Goal: Task Accomplishment & Management: Manage account settings

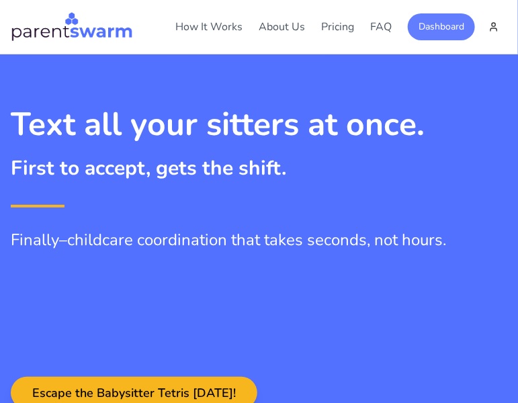
click at [429, 24] on button "Dashboard" at bounding box center [441, 26] width 67 height 27
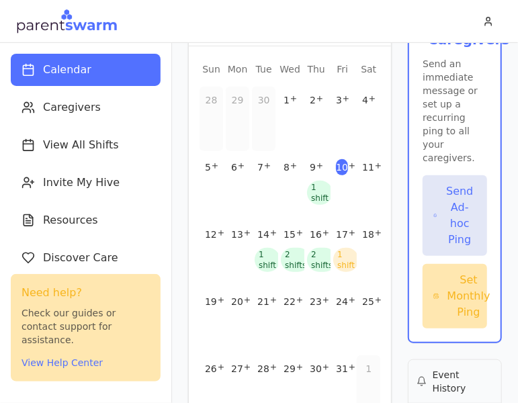
scroll to position [130, 0]
click at [296, 264] on div "2 shifts" at bounding box center [296, 259] width 30 height 24
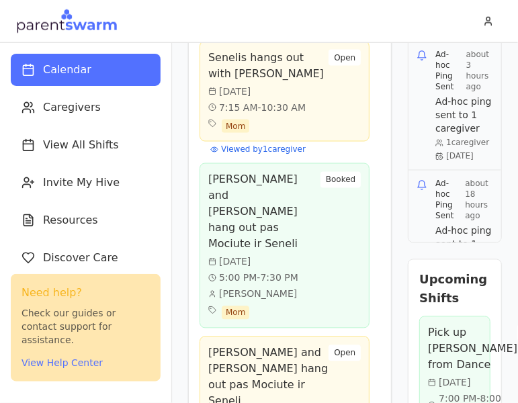
scroll to position [493, 0]
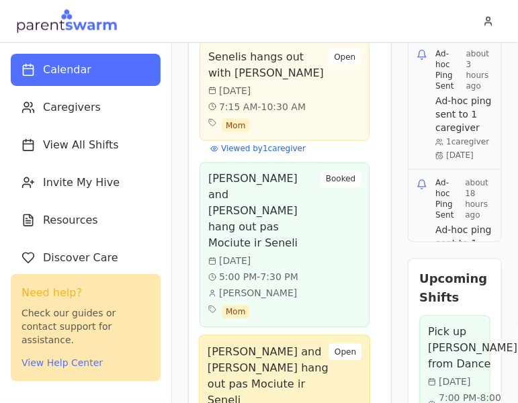
click at [355, 344] on div "[PERSON_NAME] and [PERSON_NAME] hang out pas Mociute ir Seneli [DATE] 10:00 AM …" at bounding box center [285, 402] width 155 height 117
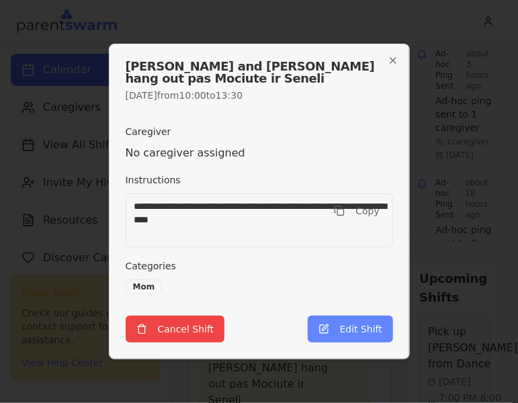
click at [343, 325] on button "Edit Shift" at bounding box center [350, 329] width 85 height 27
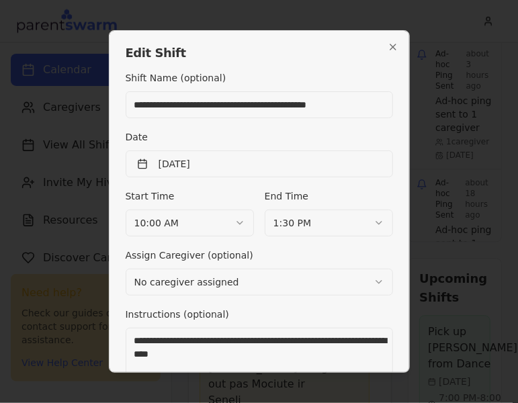
click at [200, 221] on body "Calendar Caregivers View All Shifts Invite My Hive Resources Discover Care Sett…" at bounding box center [259, 201] width 518 height 403
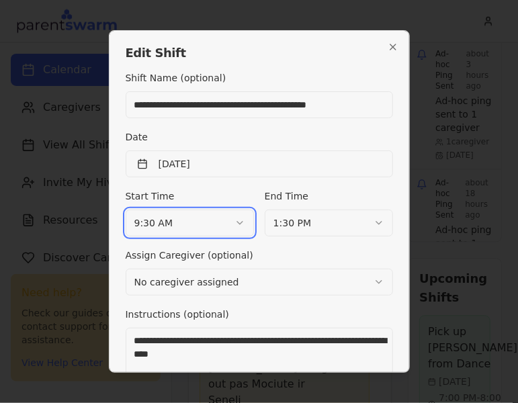
scroll to position [185, 0]
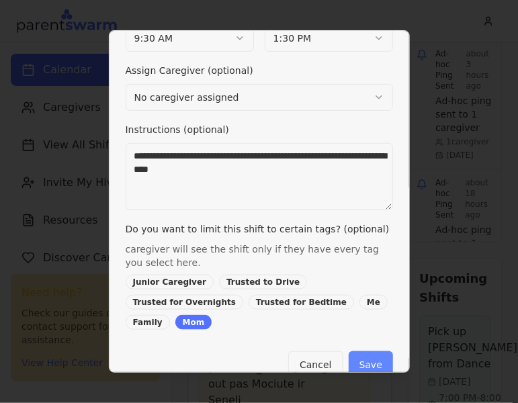
click at [378, 351] on button "Save" at bounding box center [371, 364] width 44 height 27
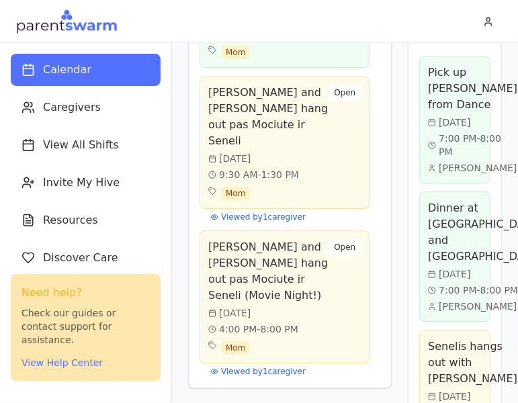
scroll to position [756, 0]
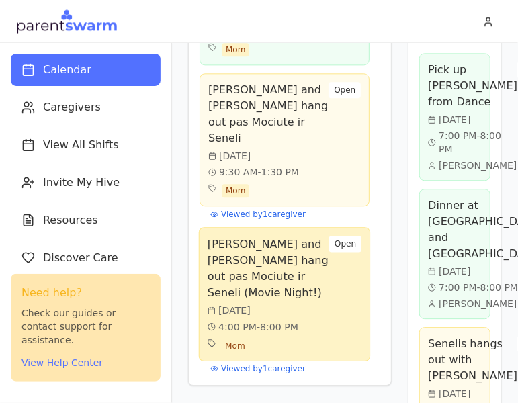
click at [211, 236] on h3 "[PERSON_NAME] and [PERSON_NAME] hang out pas Mociute ir Seneli (Movie Night!)" at bounding box center [269, 268] width 122 height 65
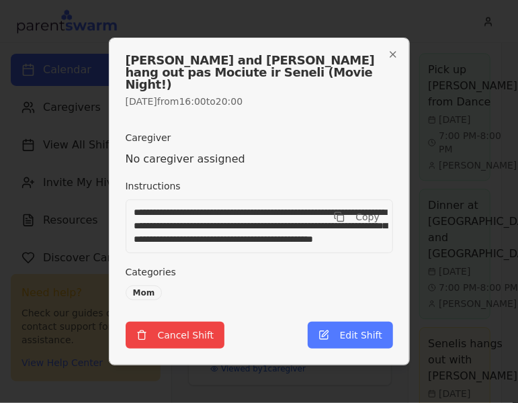
click at [287, 223] on textarea "**********" at bounding box center [260, 227] width 268 height 54
click at [257, 66] on h2 "[PERSON_NAME] and [PERSON_NAME] hang out pas Mociute ir Seneli (Movie Night!)" at bounding box center [260, 72] width 268 height 36
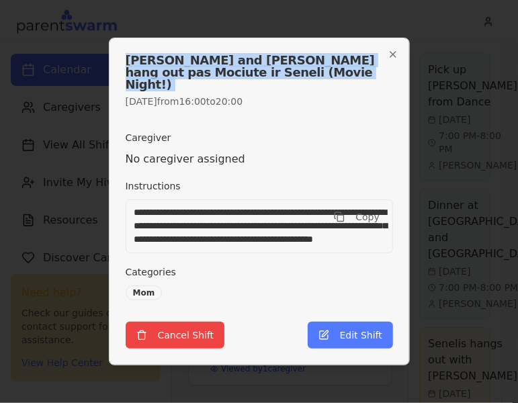
click at [257, 66] on h2 "[PERSON_NAME] and [PERSON_NAME] hang out pas Mociute ir Seneli (Movie Night!)" at bounding box center [260, 72] width 268 height 36
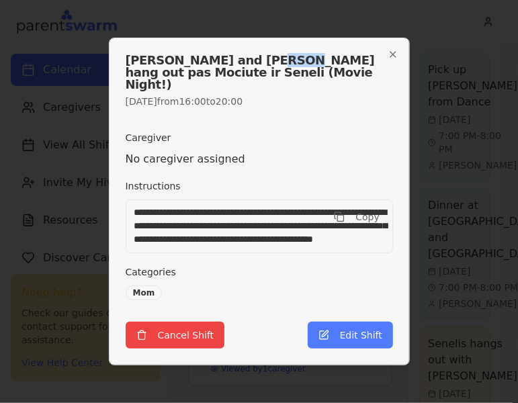
click at [257, 66] on h2 "[PERSON_NAME] and [PERSON_NAME] hang out pas Mociute ir Seneli (Movie Night!)" at bounding box center [260, 72] width 268 height 36
click at [392, 57] on icon "button" at bounding box center [392, 54] width 5 height 5
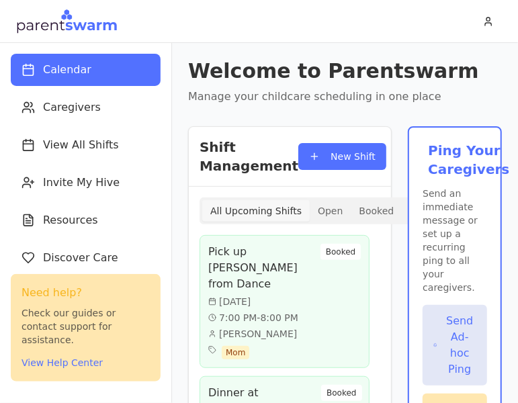
scroll to position [2, 0]
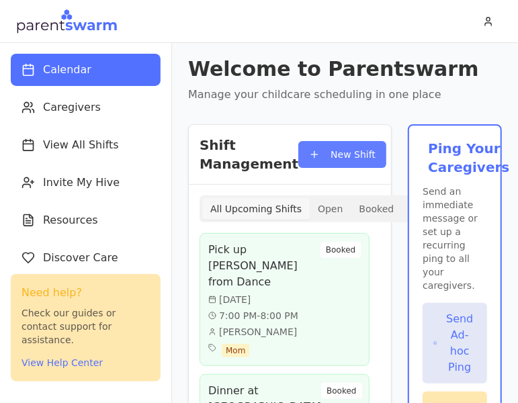
click at [323, 156] on button "New Shift" at bounding box center [342, 154] width 88 height 27
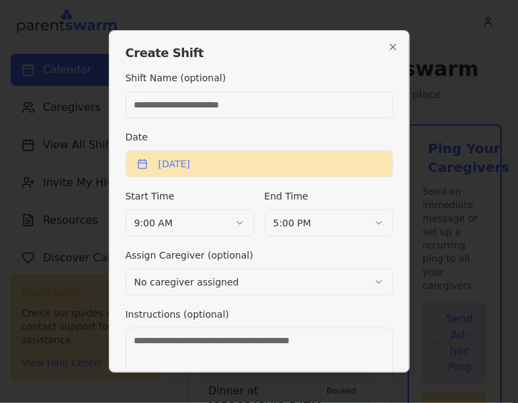
click at [212, 171] on button "[DATE]" at bounding box center [259, 164] width 267 height 27
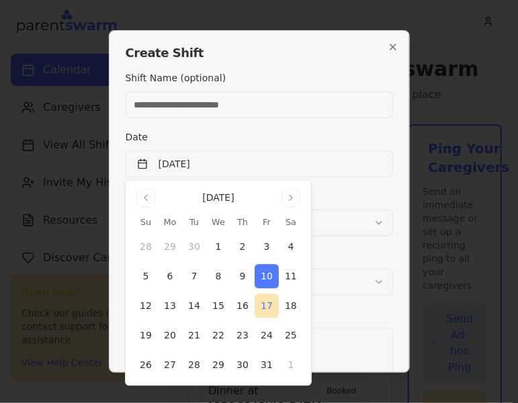
click at [263, 298] on button "17" at bounding box center [267, 306] width 24 height 24
click at [189, 99] on input "Shift Name (optional)" at bounding box center [259, 104] width 267 height 27
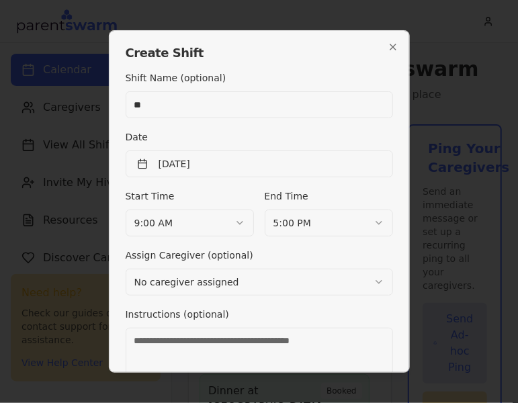
type input "*"
type input "**********"
click at [181, 217] on body "Calendar Caregivers View All Shifts Invite My Hive Resources Discover Care Sett…" at bounding box center [259, 201] width 518 height 403
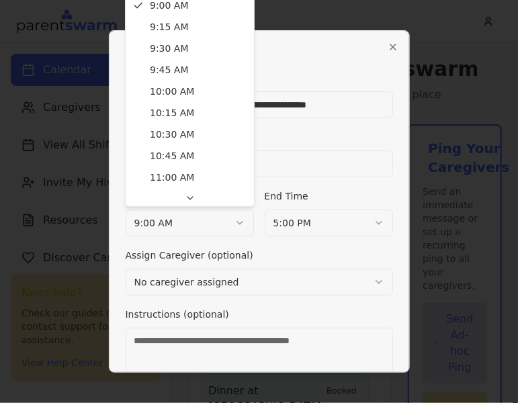
scroll to position [747, 0]
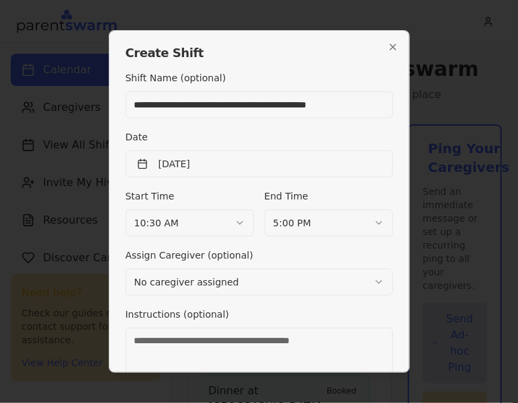
click at [337, 229] on body "Calendar Caregivers View All Shifts Invite My Hive Resources Discover Care Sett…" at bounding box center [259, 201] width 518 height 403
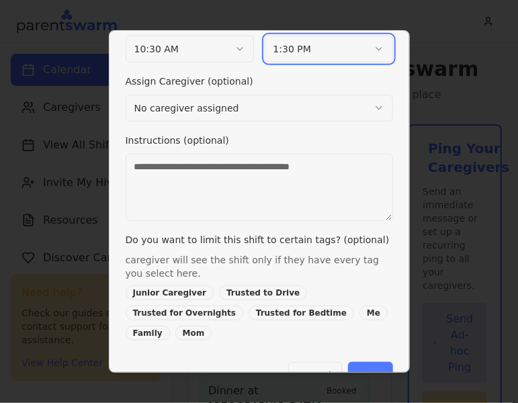
scroll to position [185, 0]
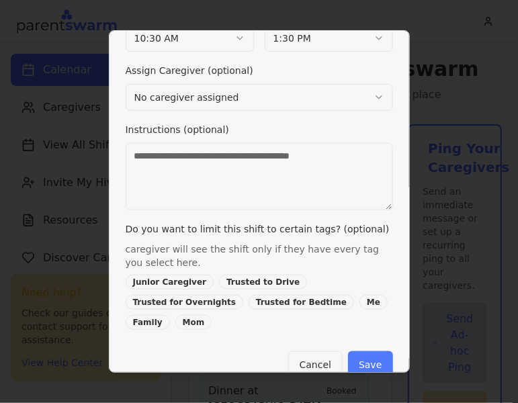
click at [212, 315] on div "Mom" at bounding box center [193, 322] width 37 height 15
click at [368, 351] on button "Save" at bounding box center [370, 364] width 44 height 27
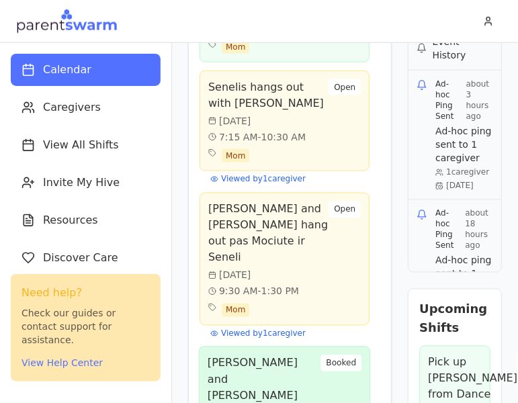
scroll to position [835, 0]
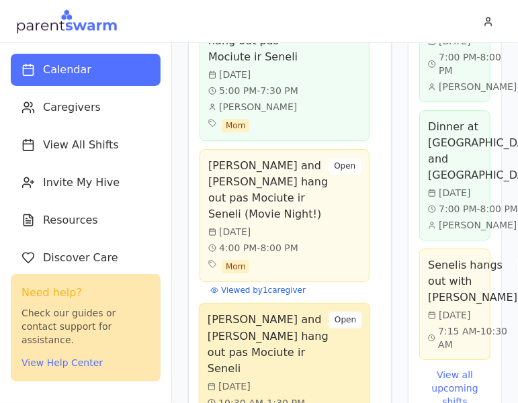
click at [327, 380] on div "[DATE]" at bounding box center [269, 386] width 122 height 13
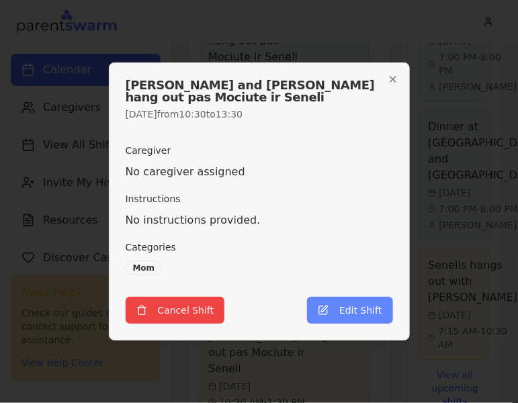
click at [359, 310] on button "Edit Shift" at bounding box center [349, 310] width 85 height 27
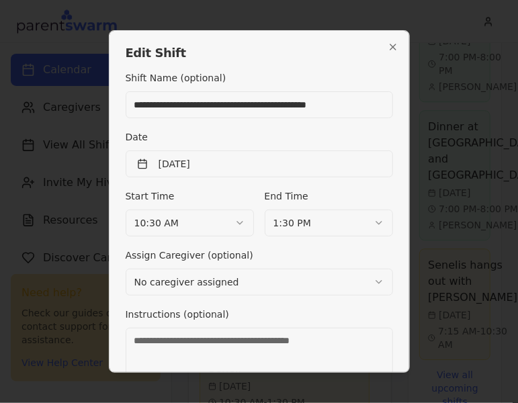
click at [189, 338] on textarea "Instructions (optional)" at bounding box center [259, 361] width 267 height 67
click at [194, 338] on textarea "**********" at bounding box center [260, 361] width 268 height 67
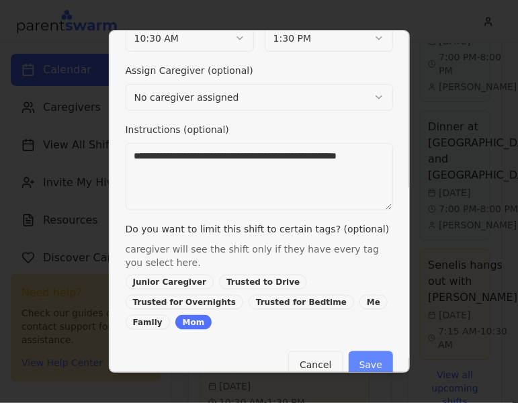
type textarea "**********"
click at [367, 351] on button "Save" at bounding box center [371, 364] width 44 height 27
